Goal: Task Accomplishment & Management: Use online tool/utility

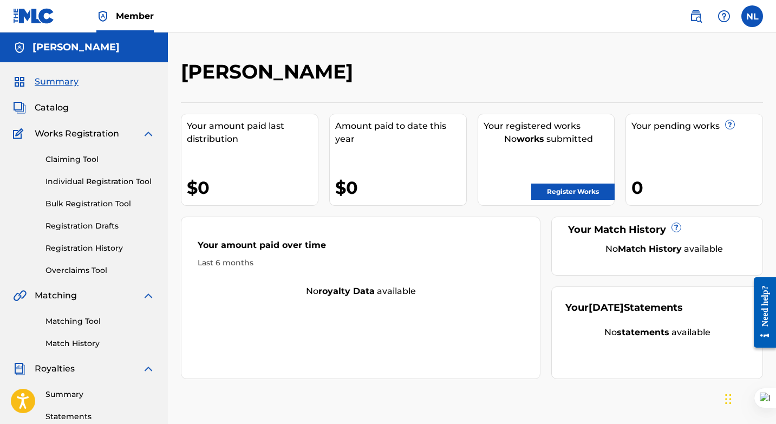
click at [75, 161] on link "Claiming Tool" at bounding box center [99, 159] width 109 height 11
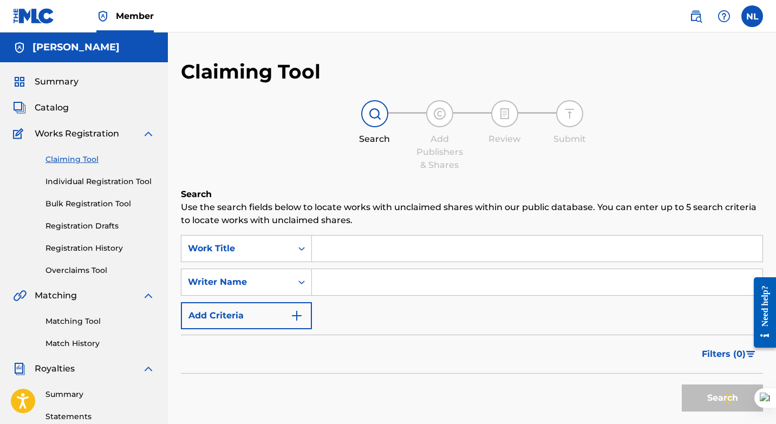
click at [345, 251] on input "Search Form" at bounding box center [537, 248] width 450 height 26
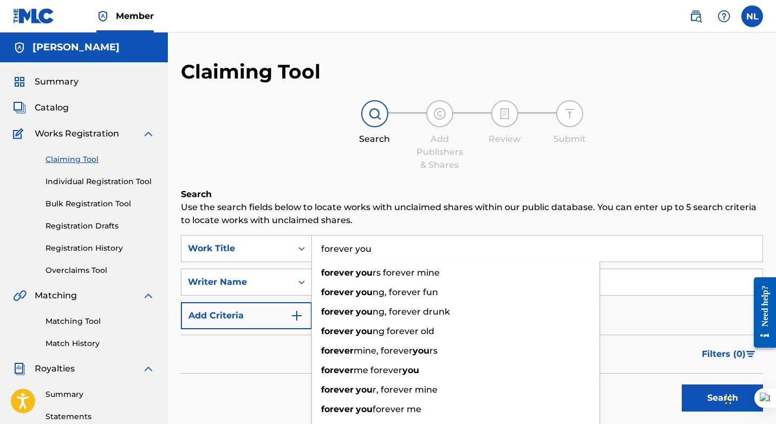
type input "forever you"
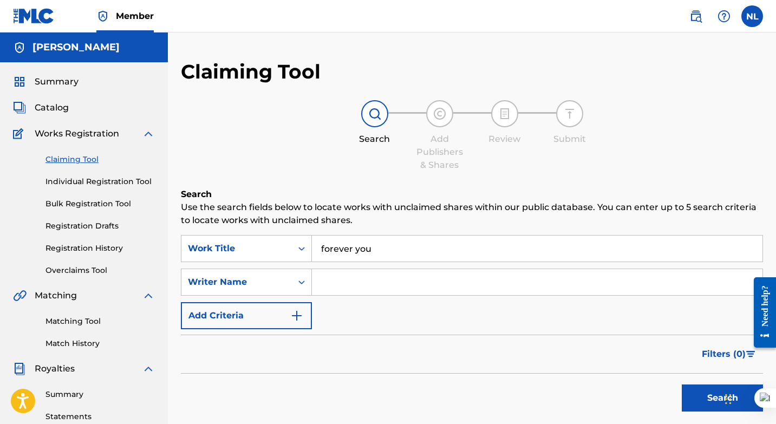
click at [636, 292] on input "Search Form" at bounding box center [537, 282] width 450 height 26
type input "[PERSON_NAME]"
click at [705, 397] on button "Search" at bounding box center [722, 397] width 81 height 27
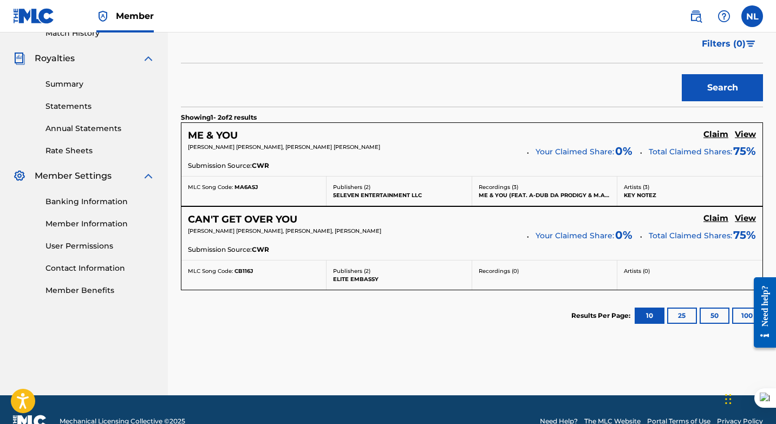
scroll to position [311, 0]
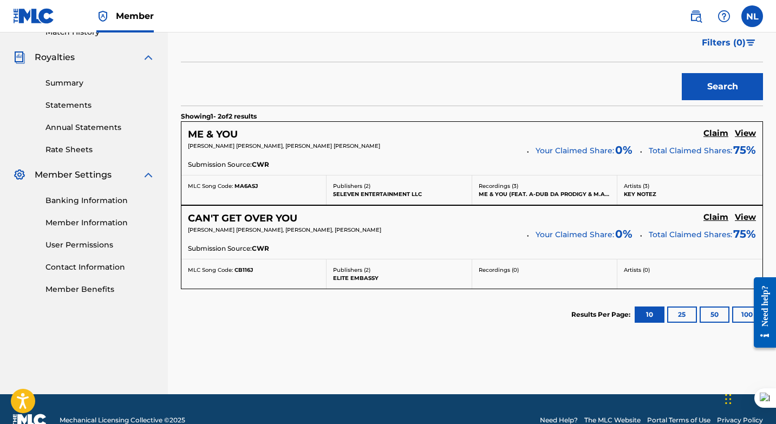
click at [743, 218] on h5 "View" at bounding box center [745, 217] width 21 height 10
